Goal: Ask a question

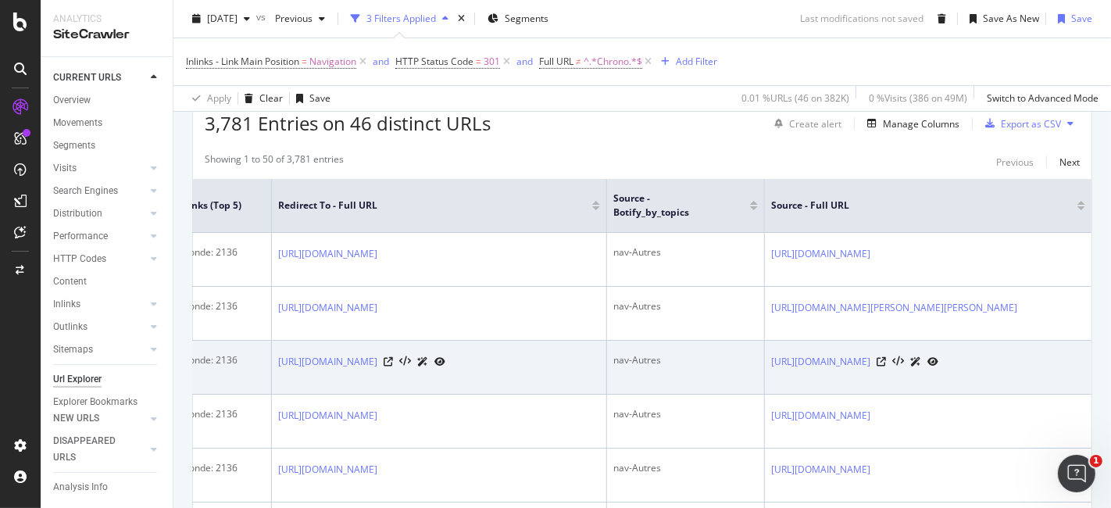
scroll to position [260, 0]
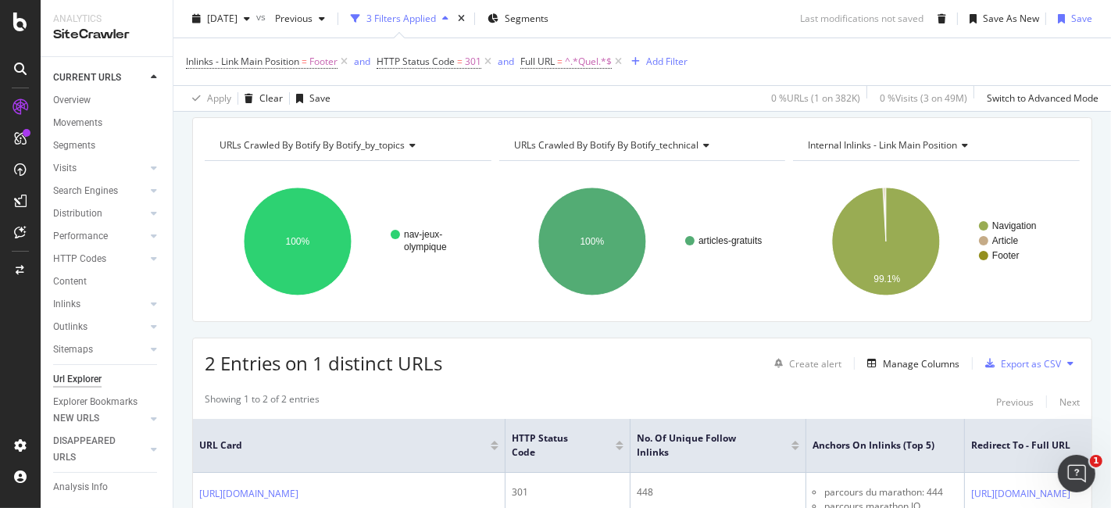
scroll to position [42, 0]
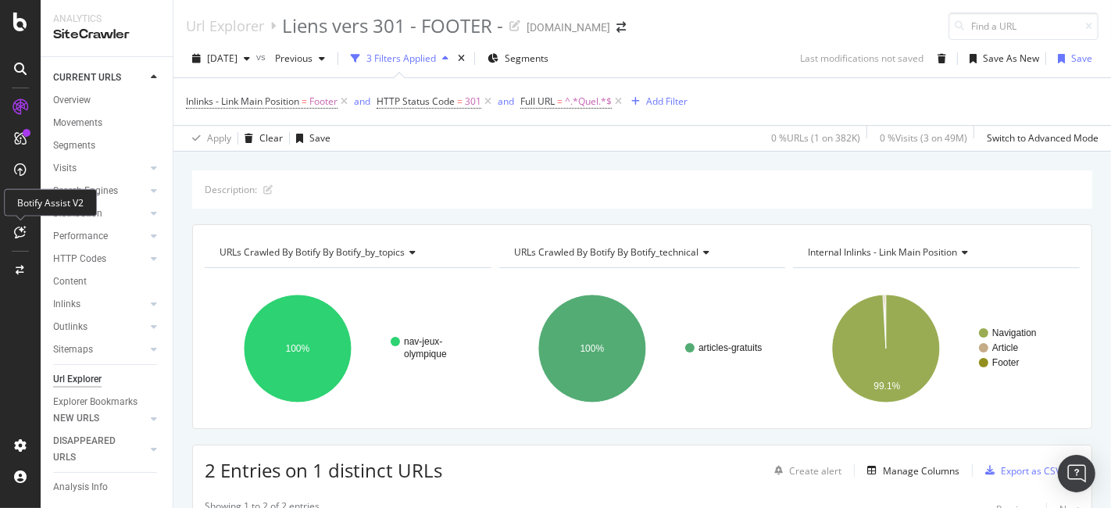
click at [20, 224] on div at bounding box center [20, 232] width 25 height 25
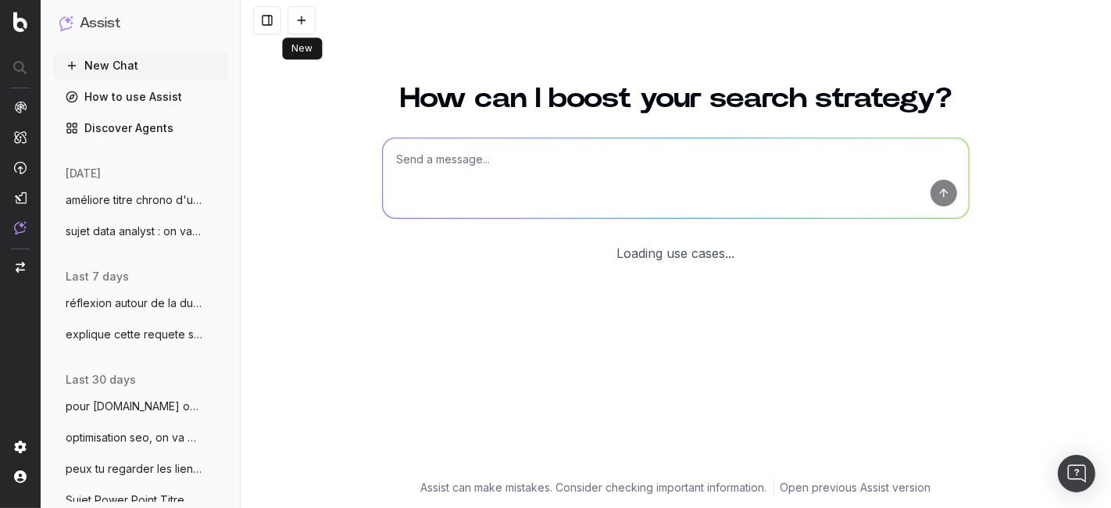
scroll to position [84, 0]
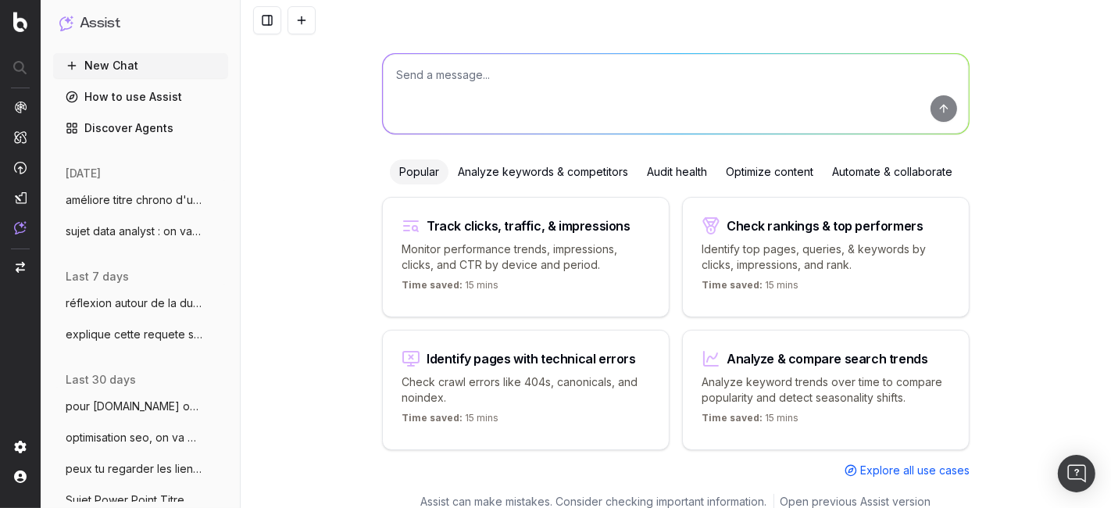
click at [478, 81] on textarea at bounding box center [676, 94] width 586 height 80
type textarea "peux tu me dire quels sont les fiches joueurs les plus consultés de 2025"
